Goal: Information Seeking & Learning: Compare options

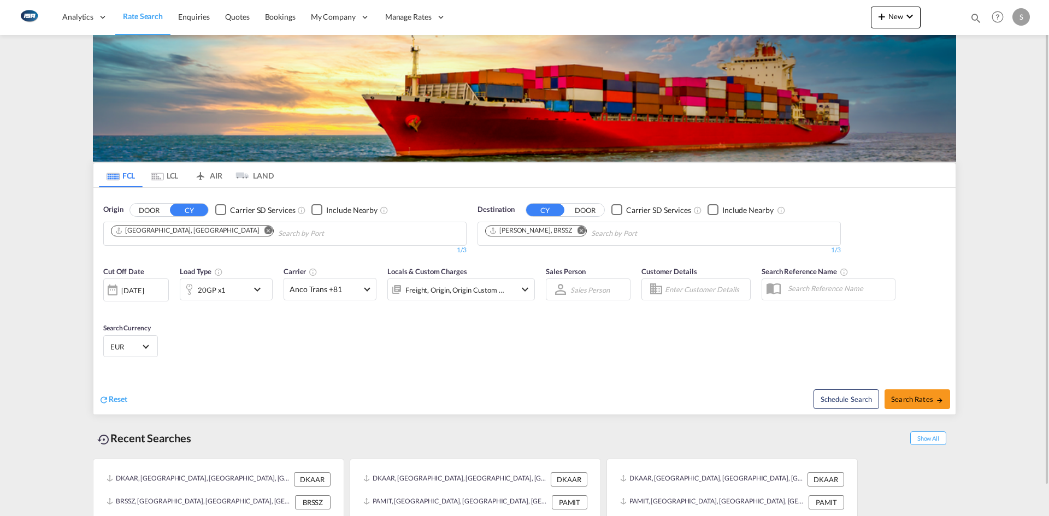
click at [264, 232] on md-icon "Remove" at bounding box center [268, 230] width 8 height 8
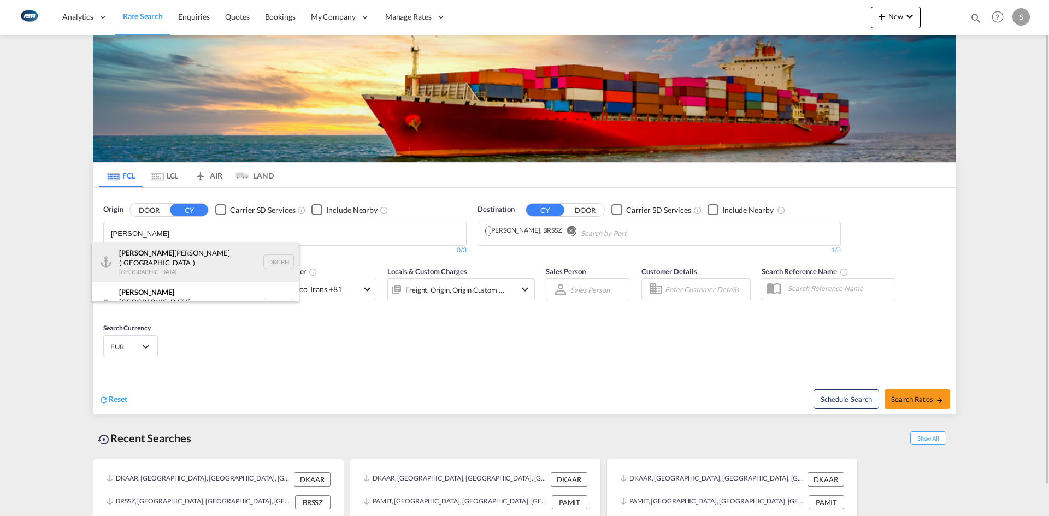
type input "[PERSON_NAME]"
click at [193, 258] on div "[PERSON_NAME] [PERSON_NAME] ([GEOGRAPHIC_DATA]) Denmark DKCPH" at bounding box center [196, 262] width 208 height 39
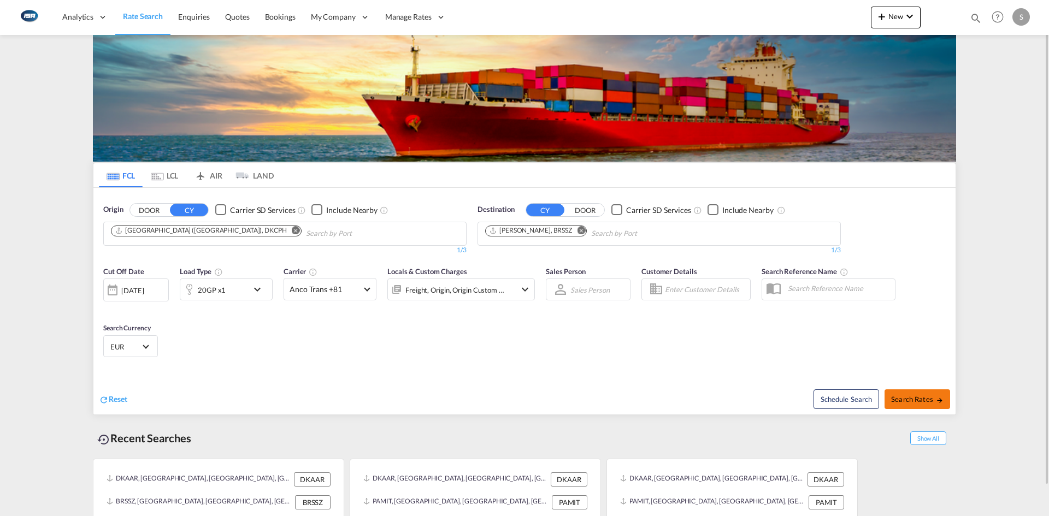
click at [923, 394] on button "Search Rates" at bounding box center [918, 400] width 66 height 20
type input "DKCPH to BRSSZ / 12 Sep 2025"
